Goal: Task Accomplishment & Management: Complete application form

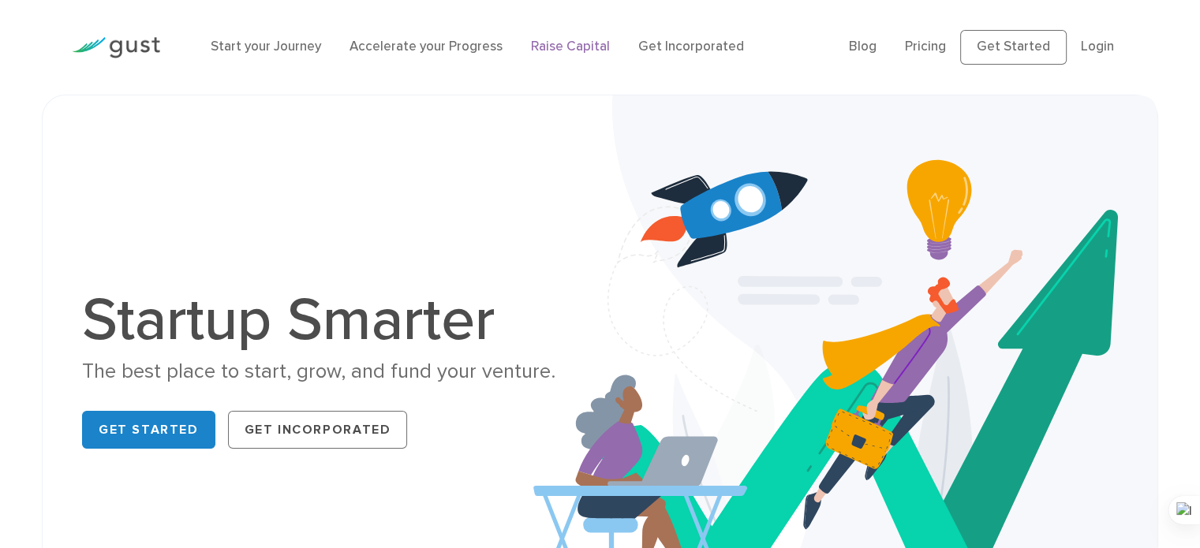
click at [586, 43] on link "Raise Capital" at bounding box center [570, 47] width 79 height 16
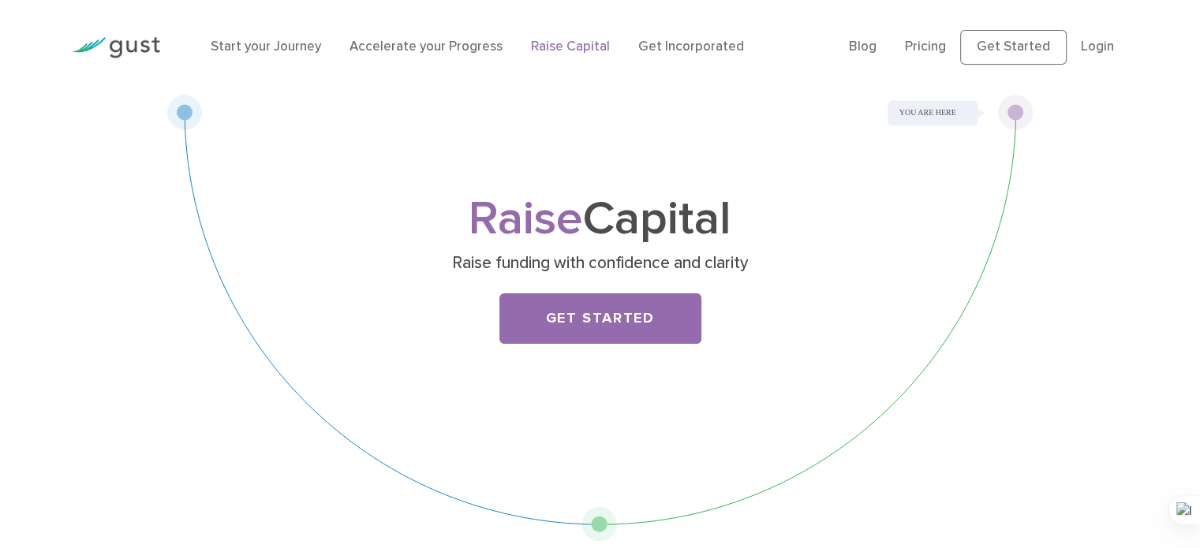
click at [562, 346] on div "Raise Capital Raise funding with confidence and clarity Get Started" at bounding box center [600, 284] width 623 height 172
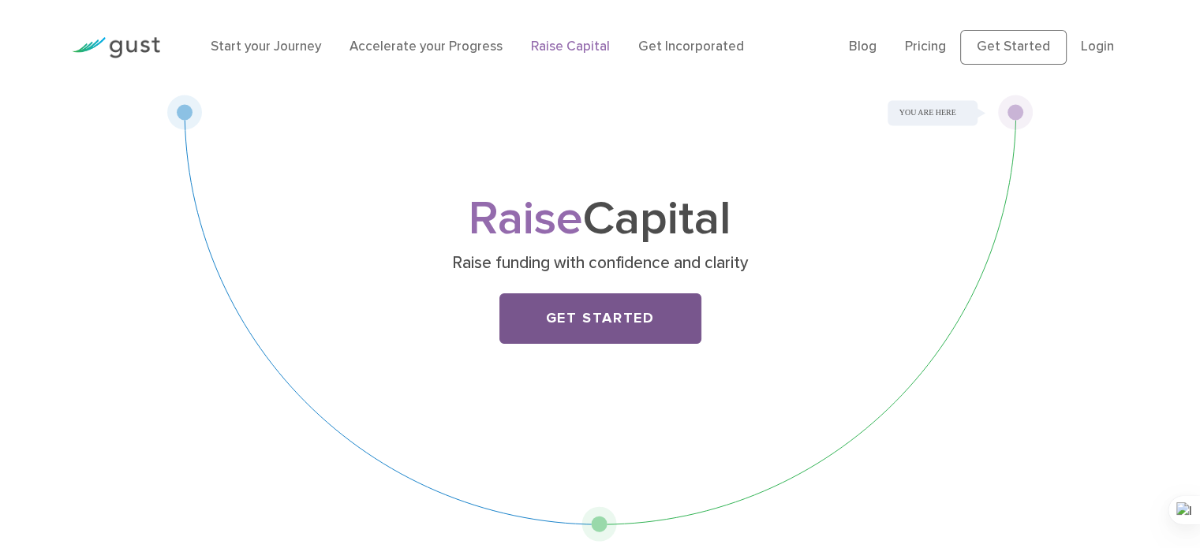
click at [567, 320] on link "Get Started" at bounding box center [601, 319] width 202 height 51
